Goal: Find specific page/section: Find specific page/section

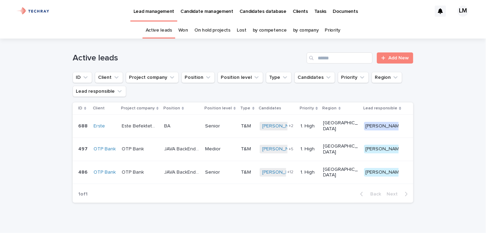
click at [267, 9] on p "Candidates database" at bounding box center [263, 7] width 47 height 15
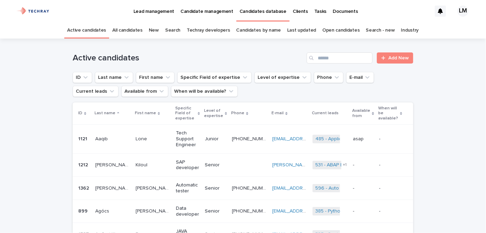
click at [159, 30] on link "New" at bounding box center [154, 30] width 10 height 16
